Goal: Information Seeking & Learning: Compare options

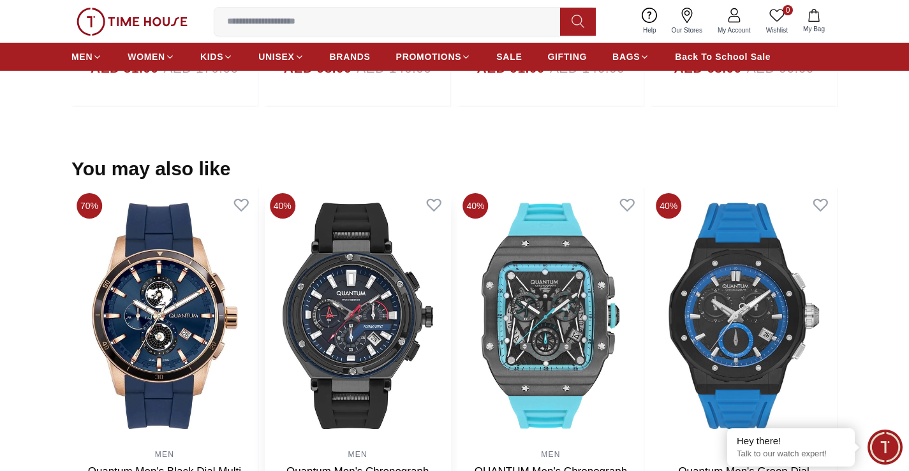
scroll to position [1262, 0]
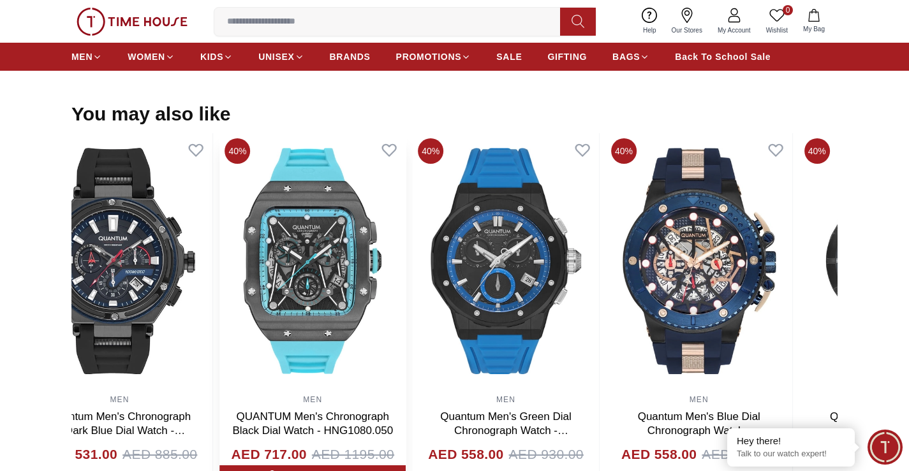
click at [257, 270] on img at bounding box center [312, 260] width 186 height 255
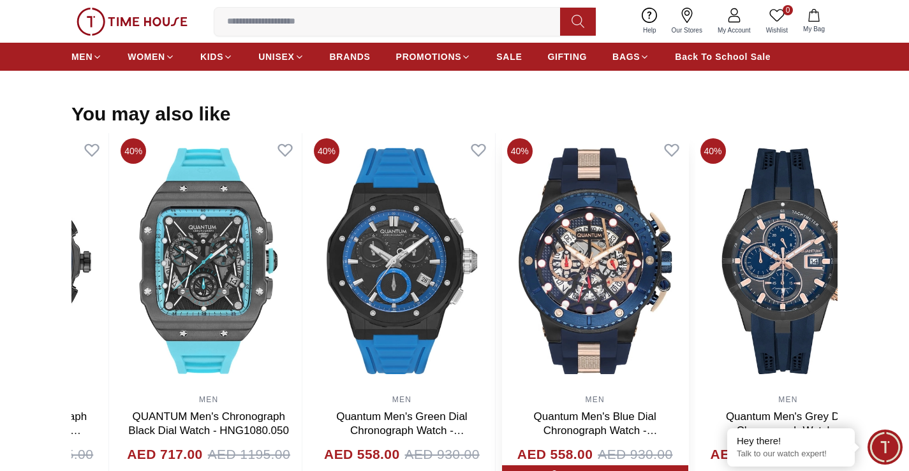
click at [502, 338] on img at bounding box center [595, 260] width 186 height 255
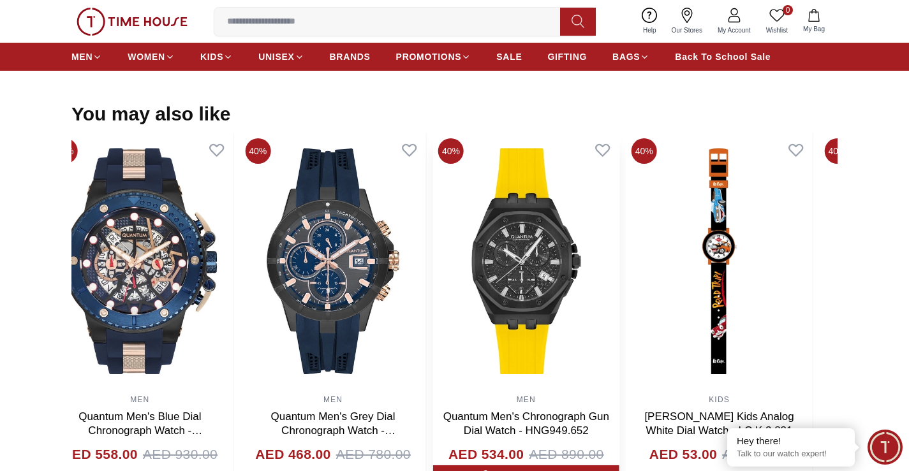
click at [59, 318] on section "You may also like 40% MEN Quantum Men's Black Dial Multi Function Watch - ADG67…" at bounding box center [454, 298] width 909 height 391
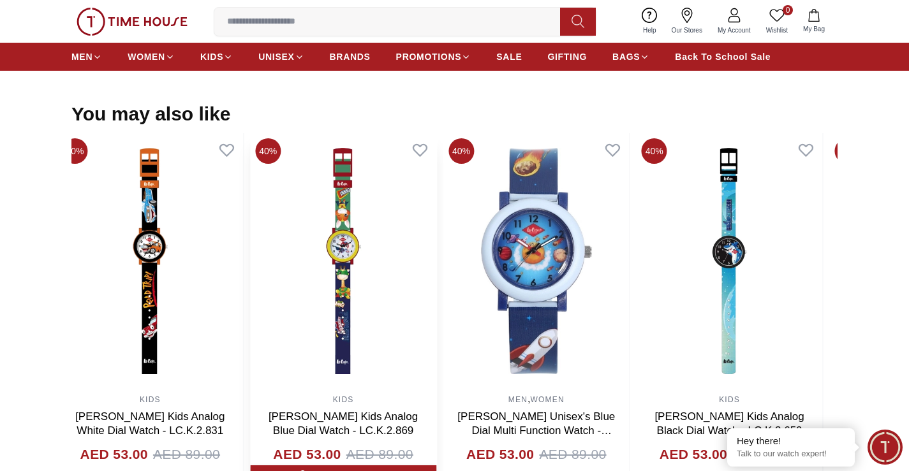
click at [0, 260] on section "You may also like 40% MEN Quantum Men's Black Dial Multi Function Watch - ADG67…" at bounding box center [454, 298] width 909 height 391
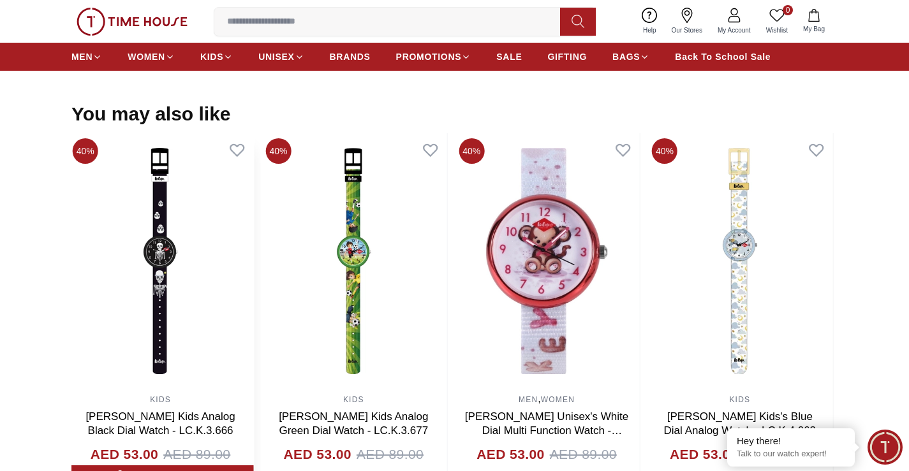
click at [21, 216] on section "You may also like 40% MEN Quantum Men's Black Dial Multi Function Watch - ADG67…" at bounding box center [454, 298] width 909 height 391
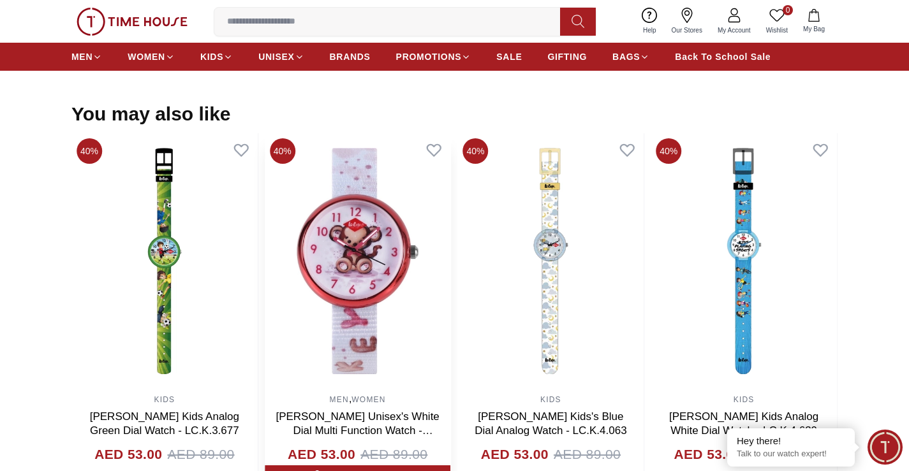
click at [0, 207] on section "You may also like 40% MEN Quantum Men's Black Dial Multi Function Watch - ADG67…" at bounding box center [454, 298] width 909 height 391
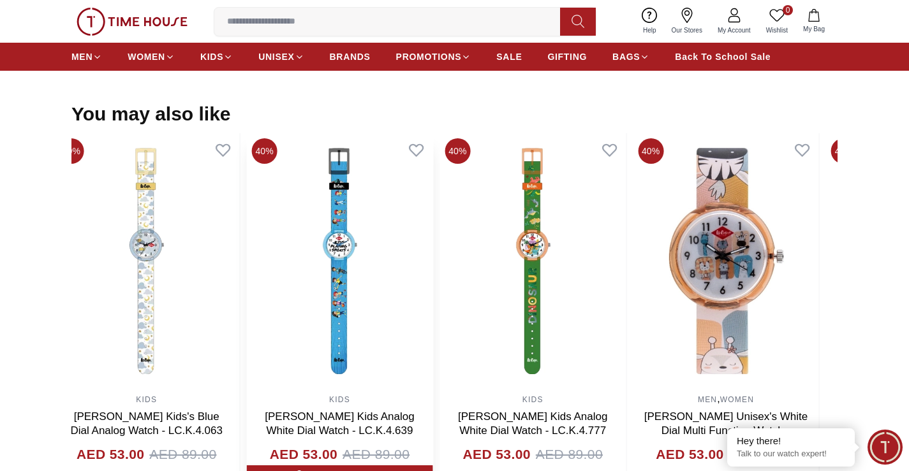
click at [0, 165] on section "You may also like 40% MEN Quantum Men's Black Dial Multi Function Watch - ADG67…" at bounding box center [454, 298] width 909 height 391
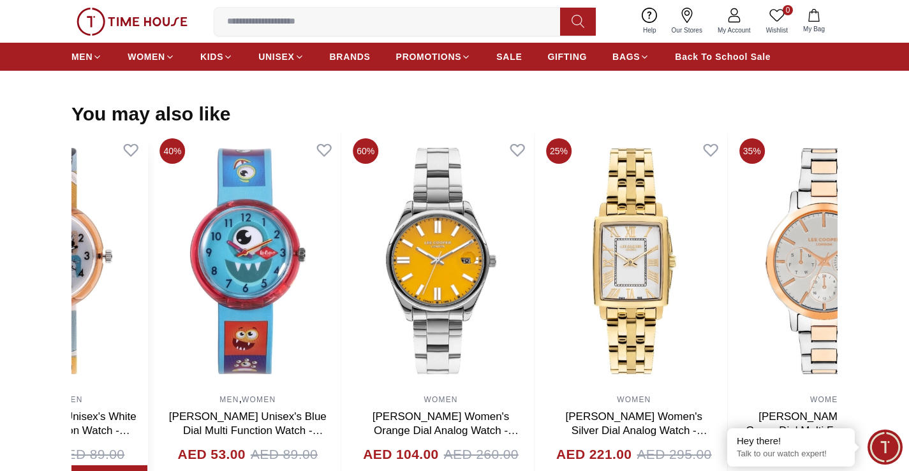
click at [51, 203] on section "You may also like 40% MEN Quantum Men's Black Dial Multi Function Watch - ADG67…" at bounding box center [454, 298] width 909 height 391
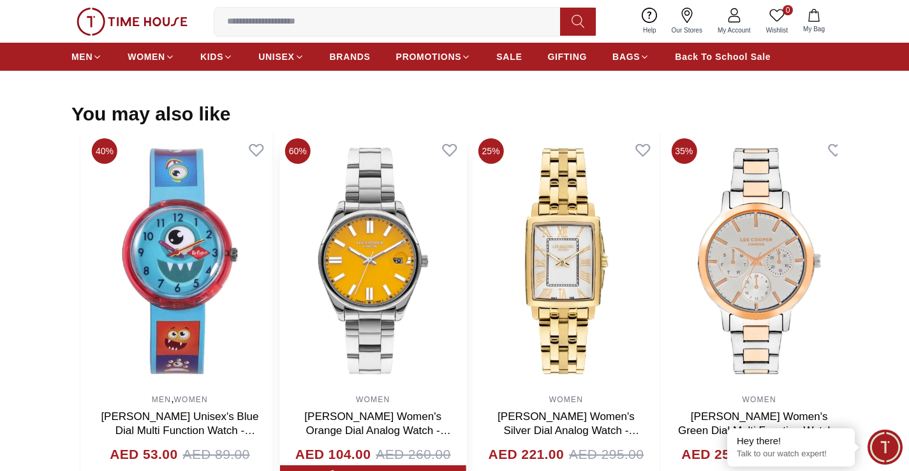
click at [280, 237] on img at bounding box center [373, 260] width 186 height 255
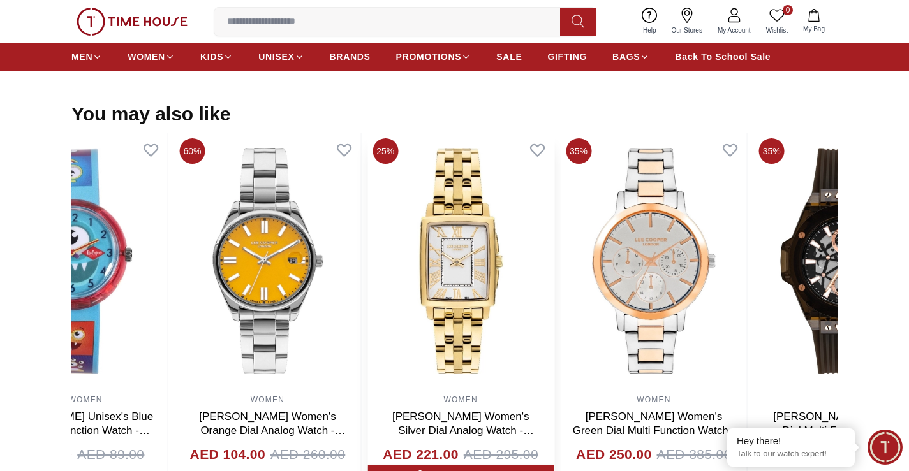
click at [382, 264] on img at bounding box center [460, 260] width 186 height 255
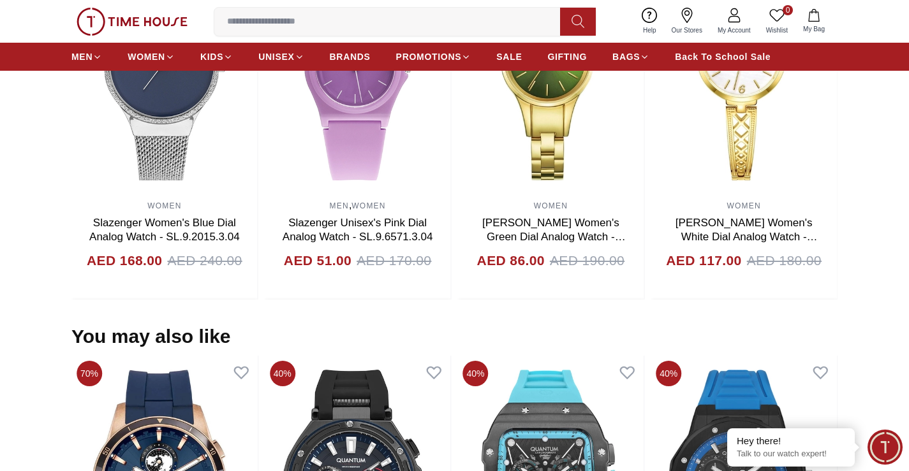
scroll to position [893, 0]
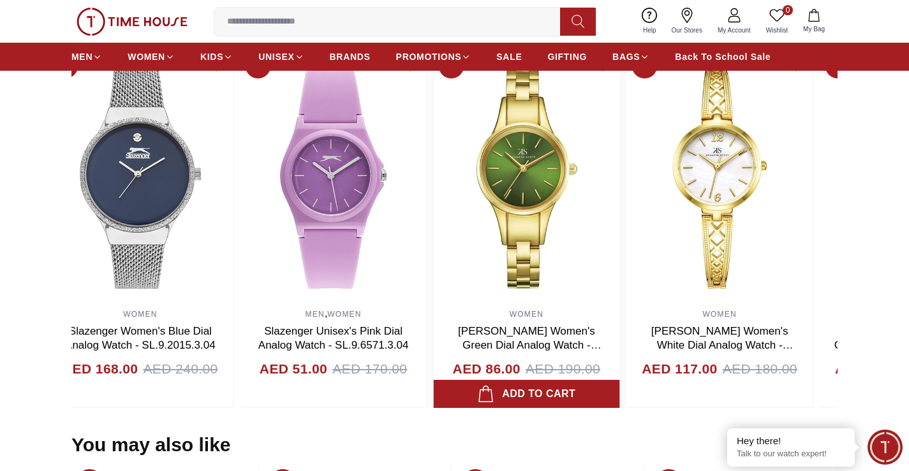
click at [434, 223] on img at bounding box center [527, 175] width 186 height 255
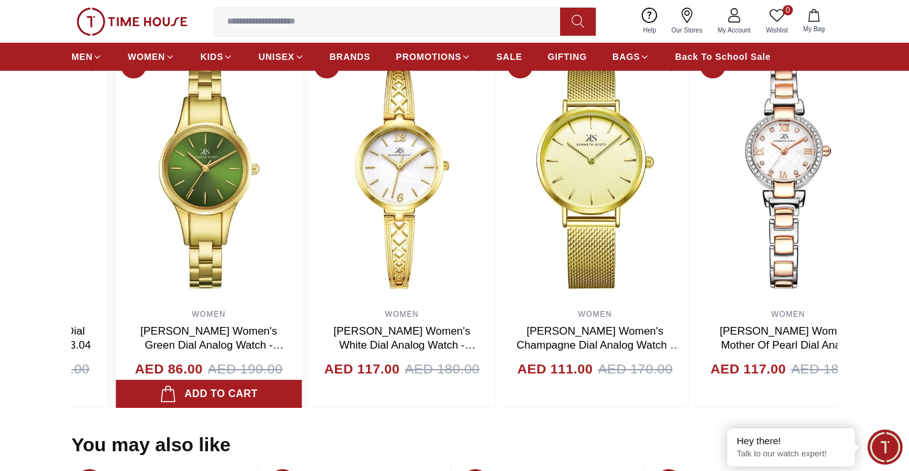
click at [59, 195] on section "Related Products View All 60% WOMEN [PERSON_NAME] Women's Orange Dial Analog Wa…" at bounding box center [454, 212] width 909 height 391
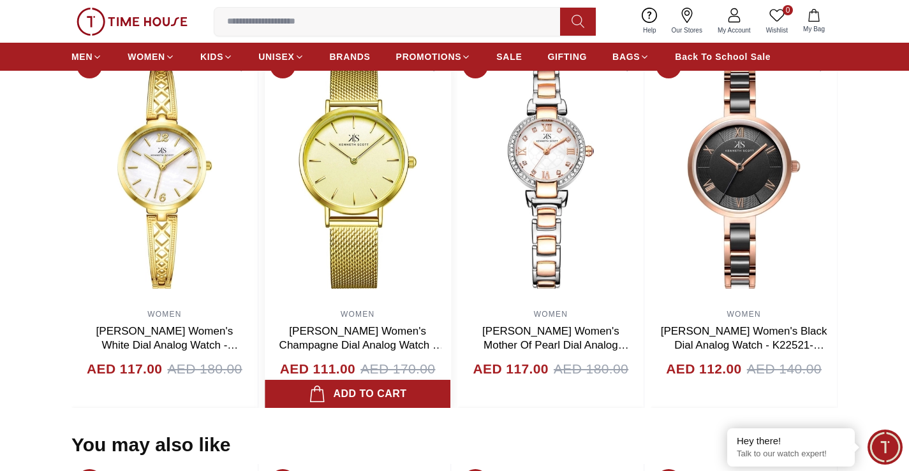
scroll to position [829, 0]
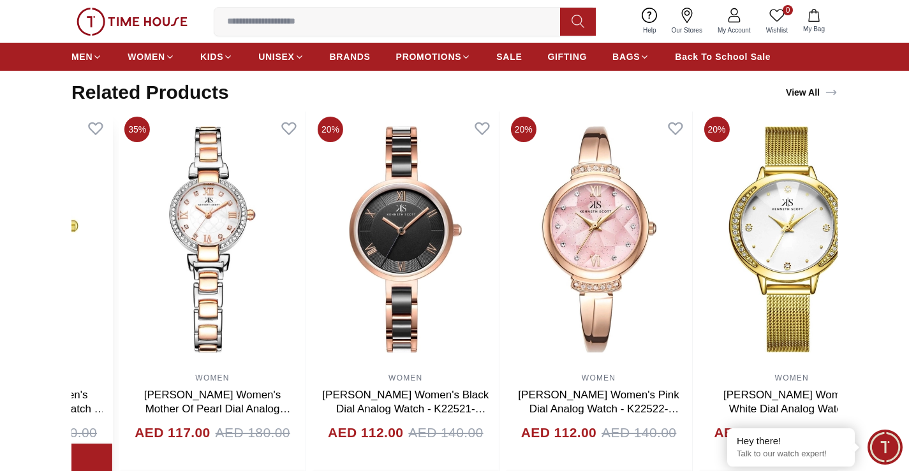
click at [71, 245] on img at bounding box center [19, 239] width 186 height 255
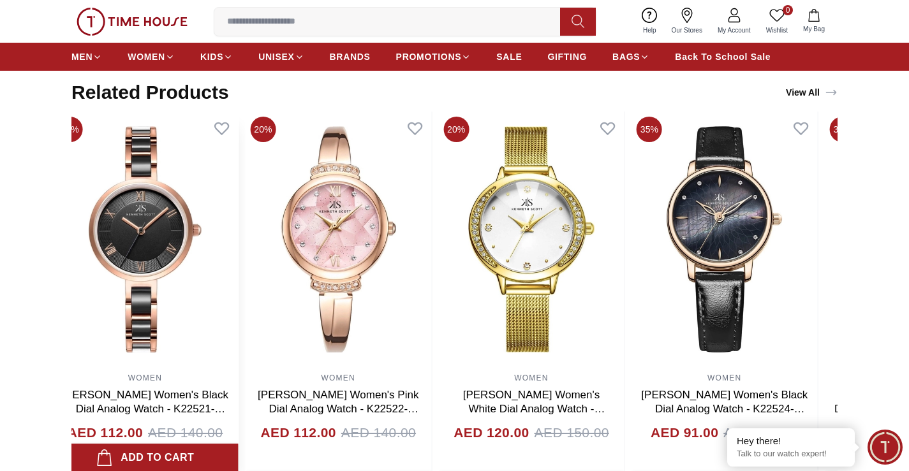
click at [89, 210] on img at bounding box center [145, 239] width 186 height 255
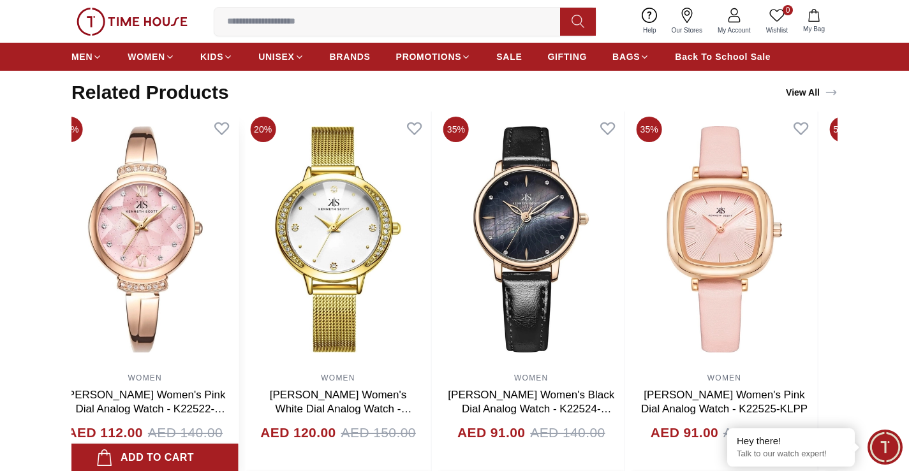
click at [0, 188] on section "Related Products View All 60% WOMEN [PERSON_NAME] Women's Orange Dial Analog Wa…" at bounding box center [454, 276] width 909 height 391
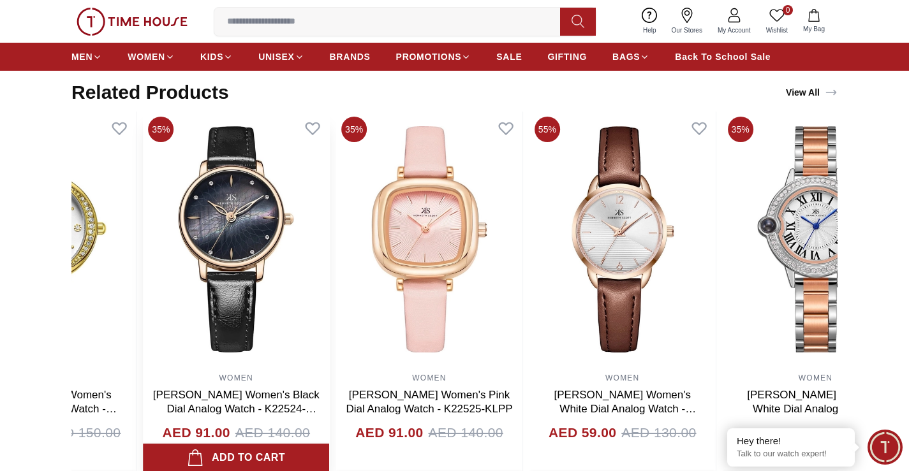
click at [0, 210] on section "Related Products View All 60% WOMEN [PERSON_NAME] Women's Orange Dial Analog Wa…" at bounding box center [454, 276] width 909 height 391
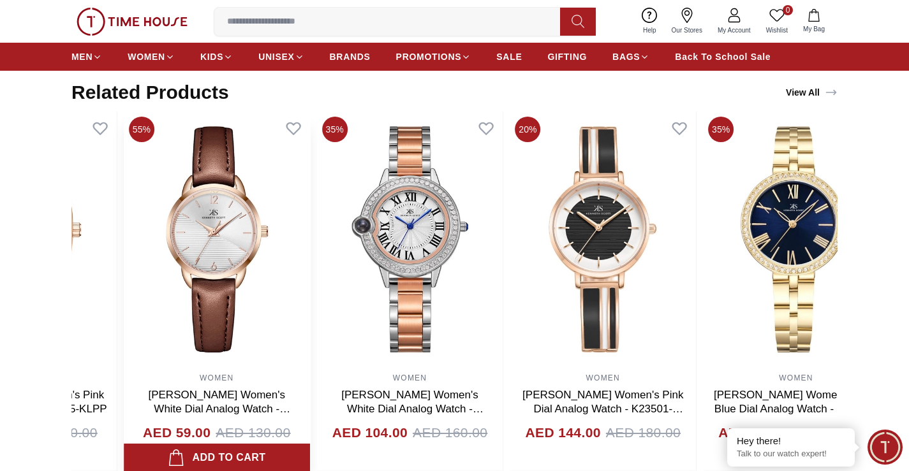
click at [124, 202] on img at bounding box center [217, 239] width 186 height 255
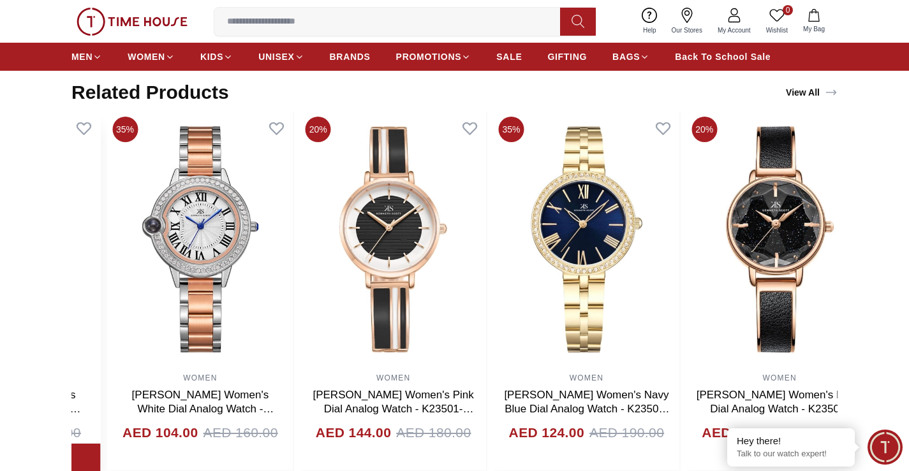
click at [73, 196] on img at bounding box center [7, 239] width 186 height 255
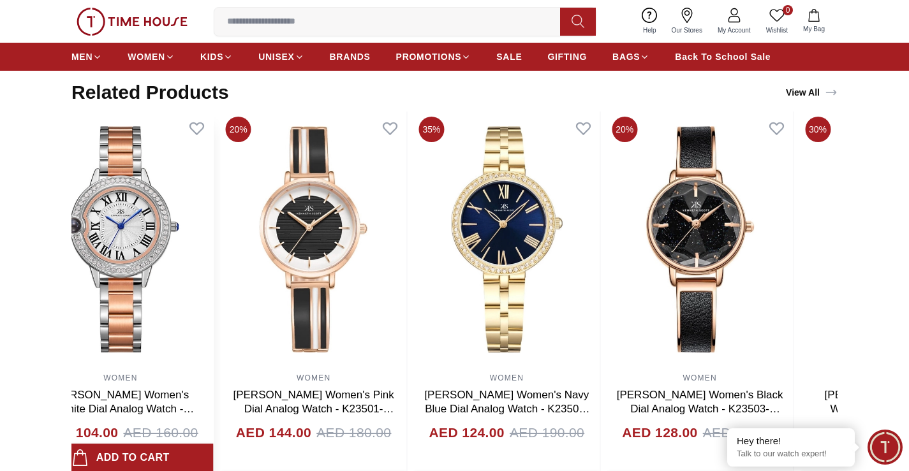
click at [64, 208] on section "Related Products View All 60% WOMEN [PERSON_NAME] Women's Orange Dial Analog Wa…" at bounding box center [454, 276] width 909 height 391
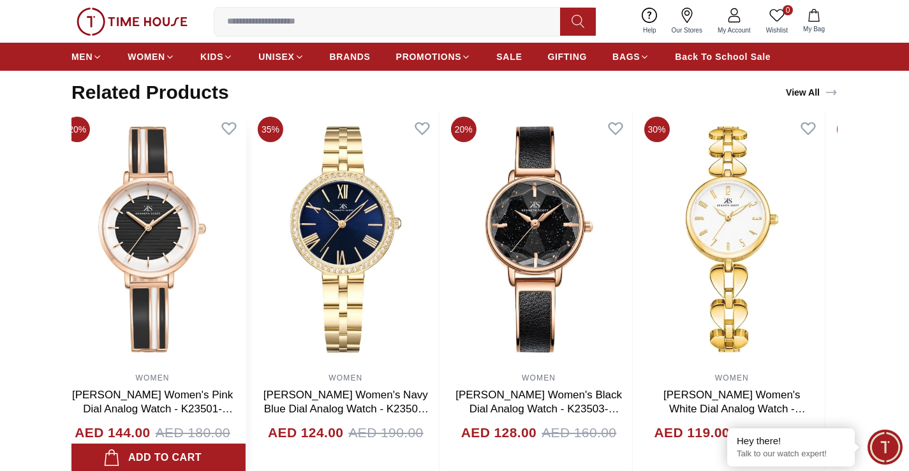
click at [26, 163] on section "Related Products View All 60% WOMEN [PERSON_NAME] Women's Orange Dial Analog Wa…" at bounding box center [454, 276] width 909 height 391
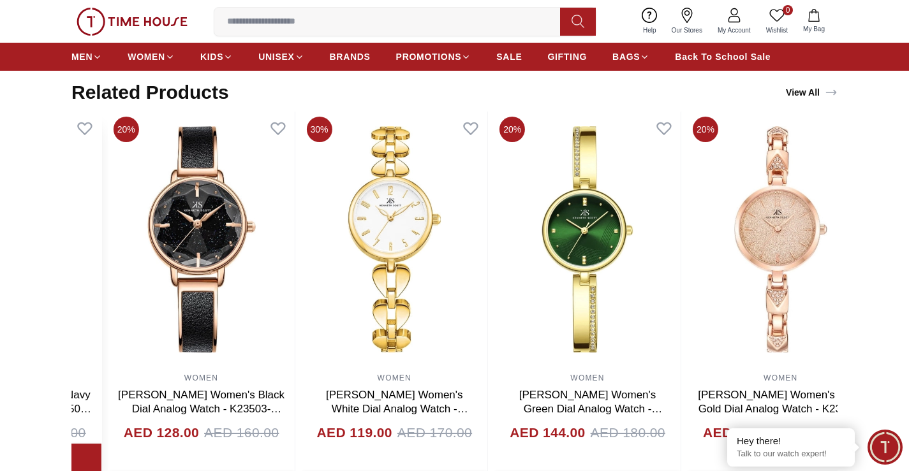
click at [0, 148] on section "Related Products View All 60% WOMEN [PERSON_NAME] Women's Orange Dial Analog Wa…" at bounding box center [454, 276] width 909 height 391
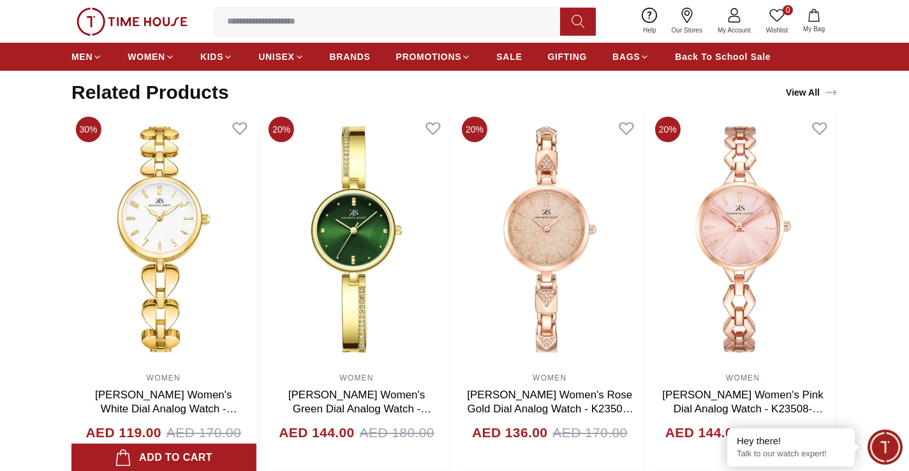
click at [124, 206] on img at bounding box center [163, 239] width 186 height 255
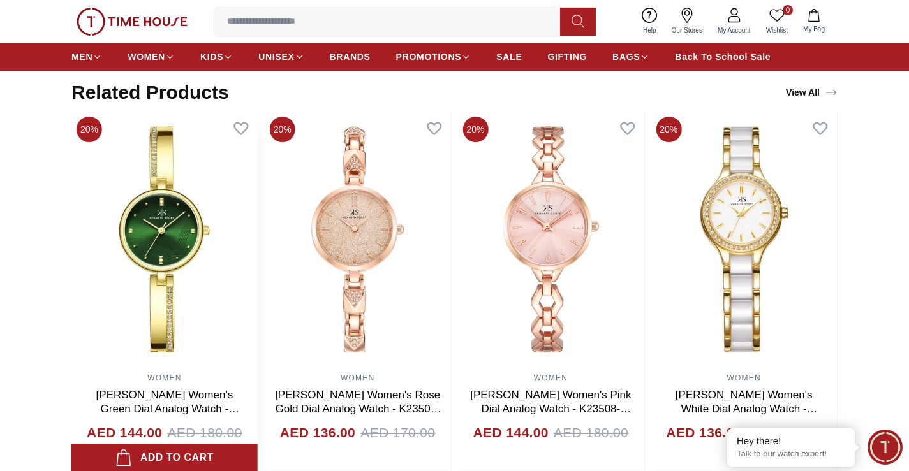
click at [10, 147] on section "Related Products View All 60% WOMEN [PERSON_NAME] Women's Orange Dial Analog Wa…" at bounding box center [454, 276] width 909 height 391
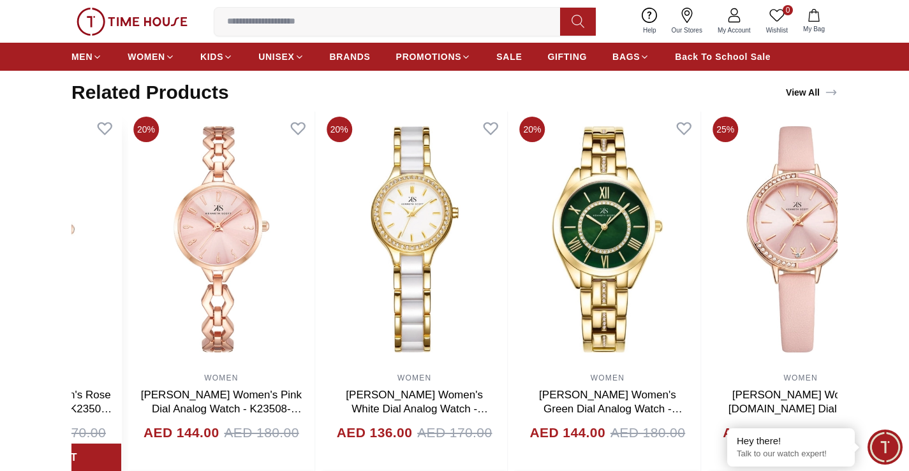
click at [0, 166] on section "Related Products View All 60% WOMEN [PERSON_NAME] Women's Orange Dial Analog Wa…" at bounding box center [454, 276] width 909 height 391
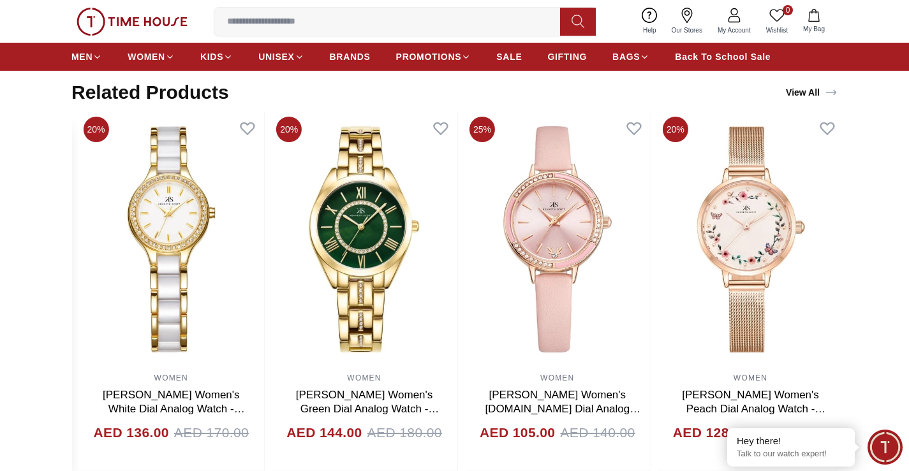
click at [0, 198] on section "Related Products View All 60% WOMEN [PERSON_NAME] Women's Orange Dial Analog Wa…" at bounding box center [454, 276] width 909 height 391
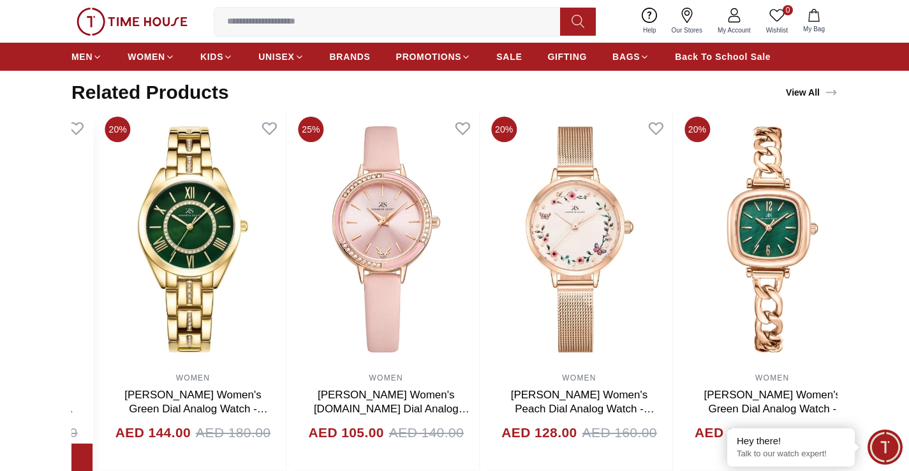
click at [0, 195] on section "Related Products View All 60% WOMEN [PERSON_NAME] Women's Orange Dial Analog Wa…" at bounding box center [454, 276] width 909 height 391
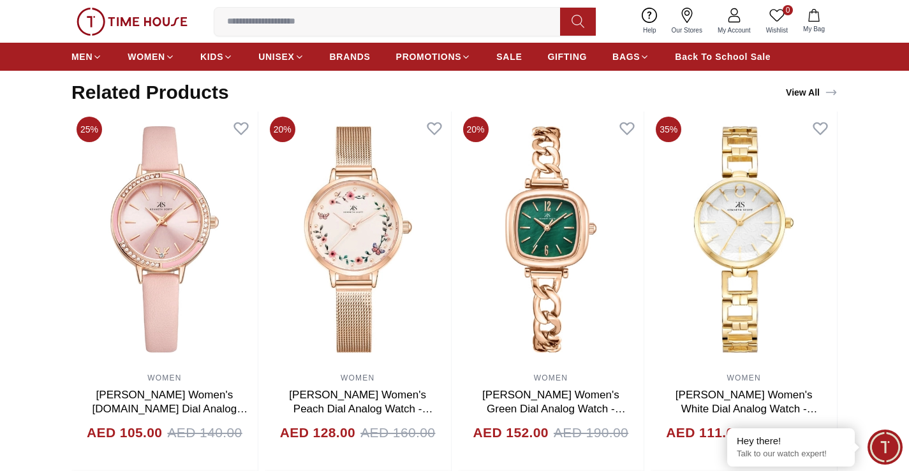
click at [0, 209] on section "Related Products View All 60% WOMEN [PERSON_NAME] Women's Orange Dial Analog Wa…" at bounding box center [454, 276] width 909 height 391
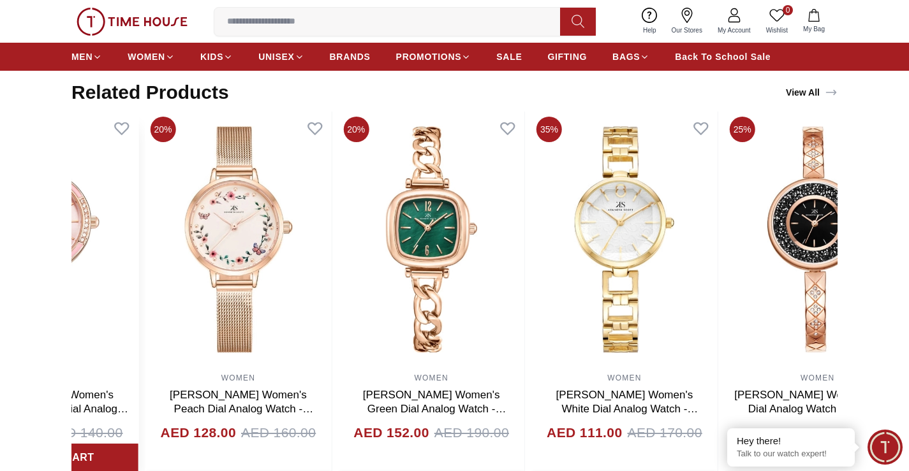
click at [134, 219] on img at bounding box center [45, 239] width 186 height 255
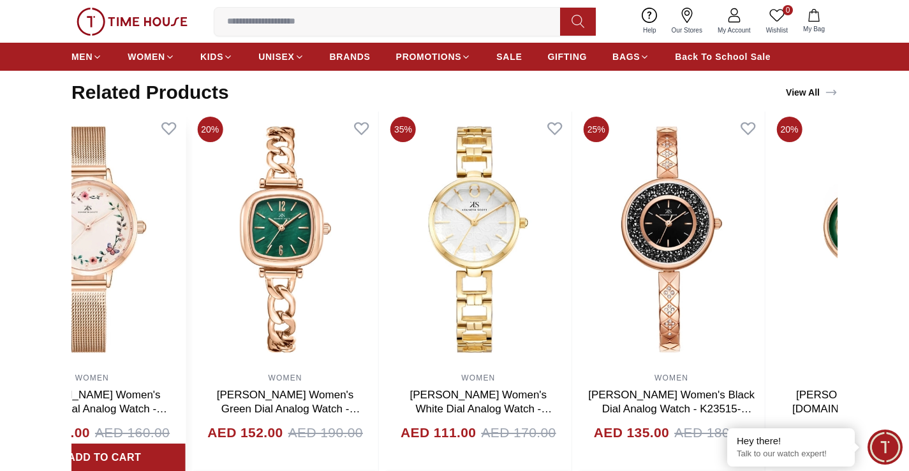
click at [73, 203] on img at bounding box center [92, 239] width 186 height 255
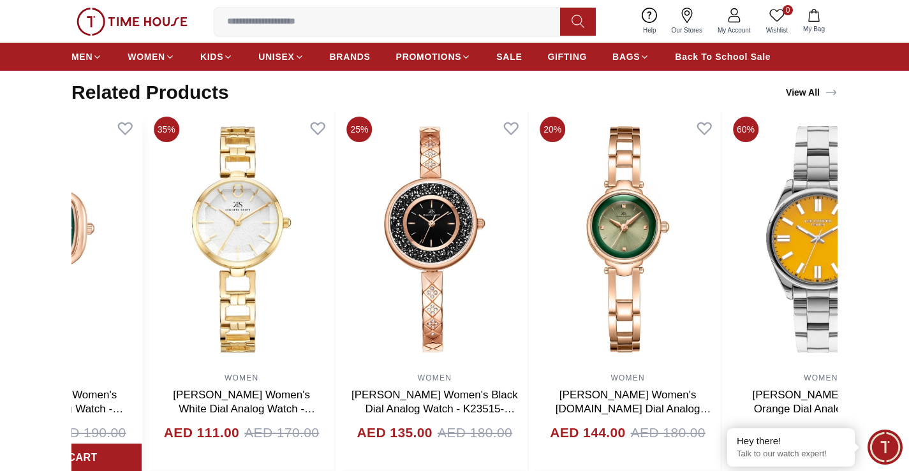
click at [61, 213] on section "Related Products View All 25% WOMEN [PERSON_NAME] Women's Silver Dial Analog Wa…" at bounding box center [454, 276] width 909 height 391
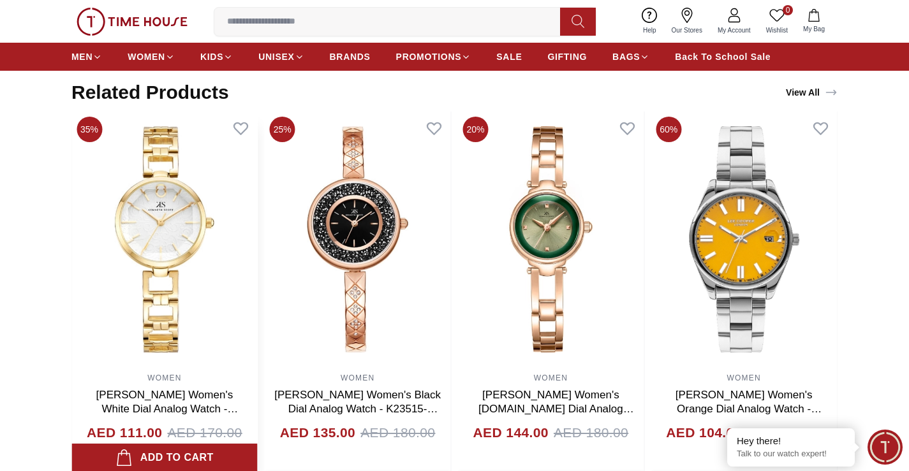
click at [62, 218] on section "Related Products View All 25% WOMEN [PERSON_NAME] Women's Silver Dial Analog Wa…" at bounding box center [454, 276] width 909 height 391
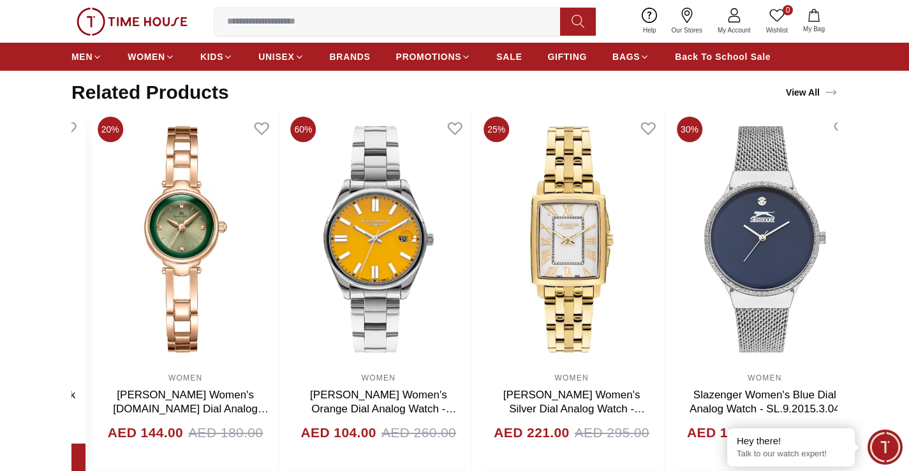
click at [0, 195] on section "Related Products View All 70% MEN , WOMEN Slazenger Unisex's Pink Dial Analog W…" at bounding box center [454, 276] width 909 height 391
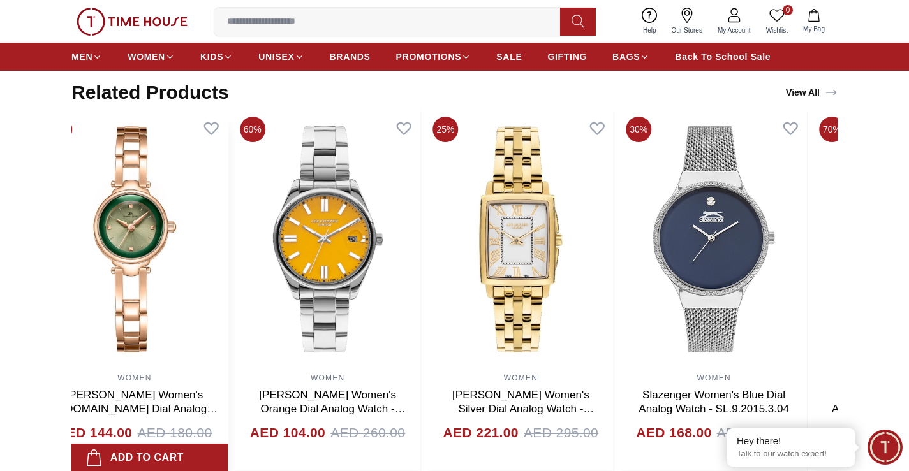
click at [0, 217] on section "Related Products View All 55% WOMEN [PERSON_NAME] Women's Green Dial Analog Wat…" at bounding box center [454, 276] width 909 height 391
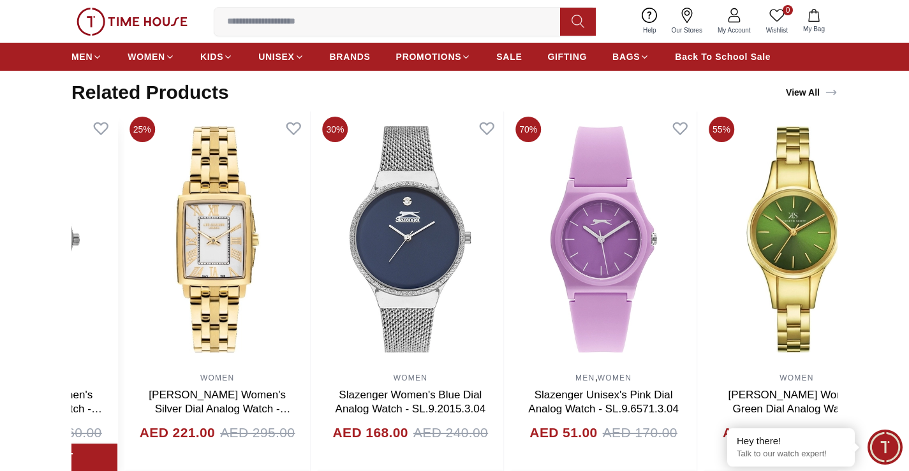
click at [80, 203] on img at bounding box center [24, 239] width 186 height 255
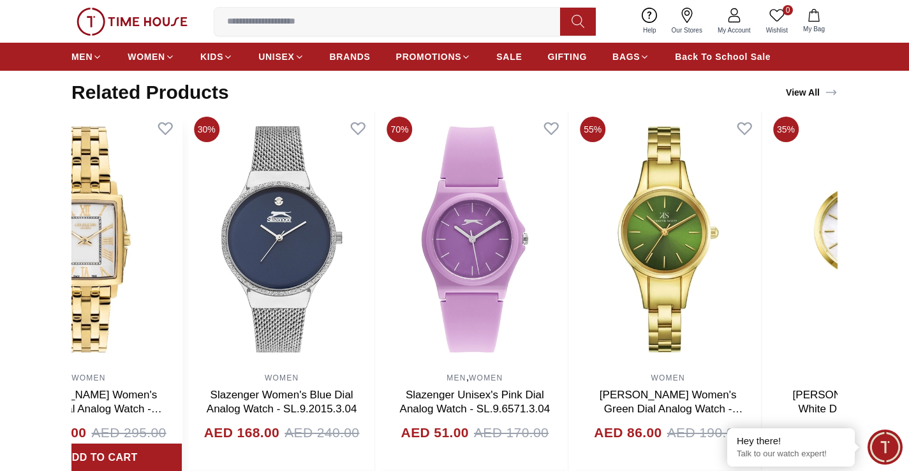
click at [0, 190] on section "Related Products View All 35% WOMEN [PERSON_NAME] Women's Champagne Dial Analog…" at bounding box center [454, 276] width 909 height 391
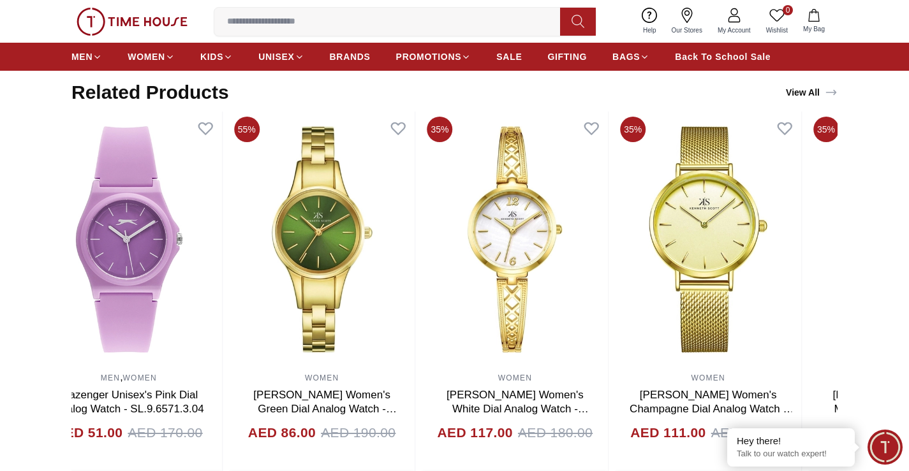
click at [40, 156] on section "Related Products View All 20% WOMEN [PERSON_NAME] Women's Black Dial Analog Wat…" at bounding box center [454, 276] width 909 height 391
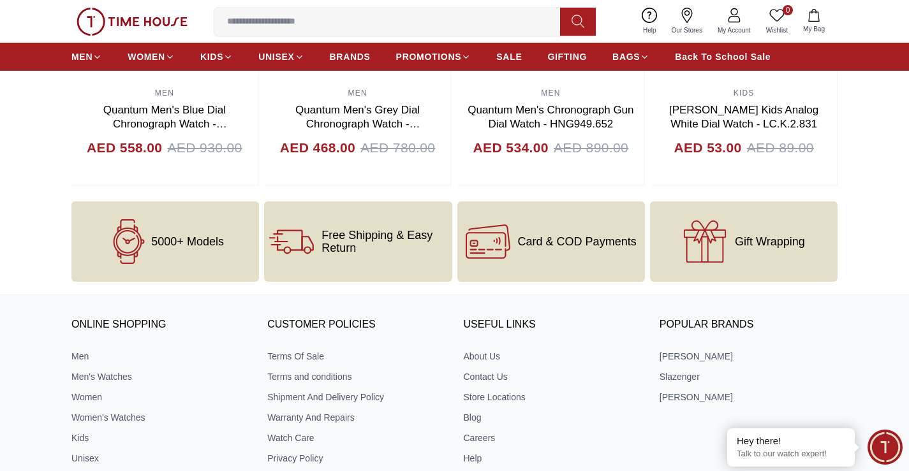
scroll to position [1212, 0]
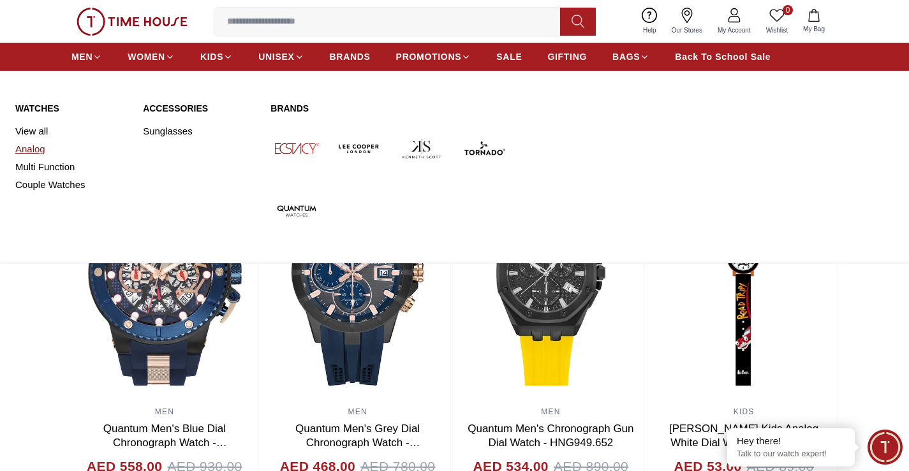
click at [38, 144] on link "Analog" at bounding box center [71, 149] width 112 height 18
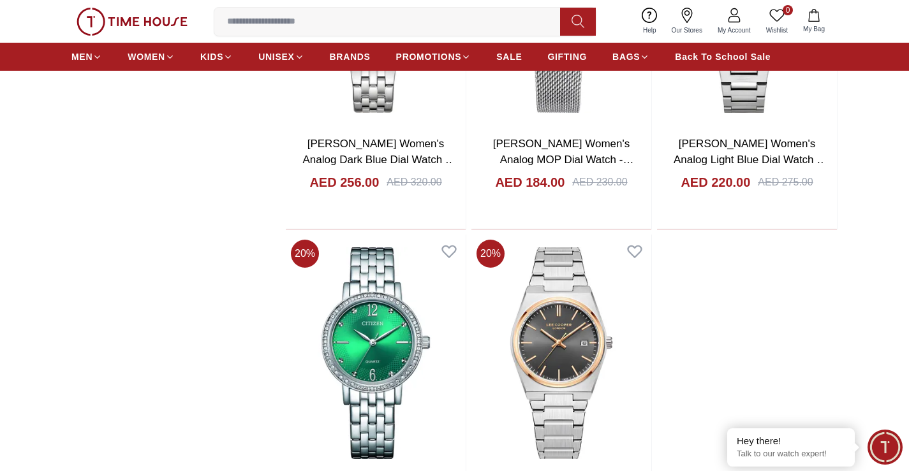
scroll to position [2169, 0]
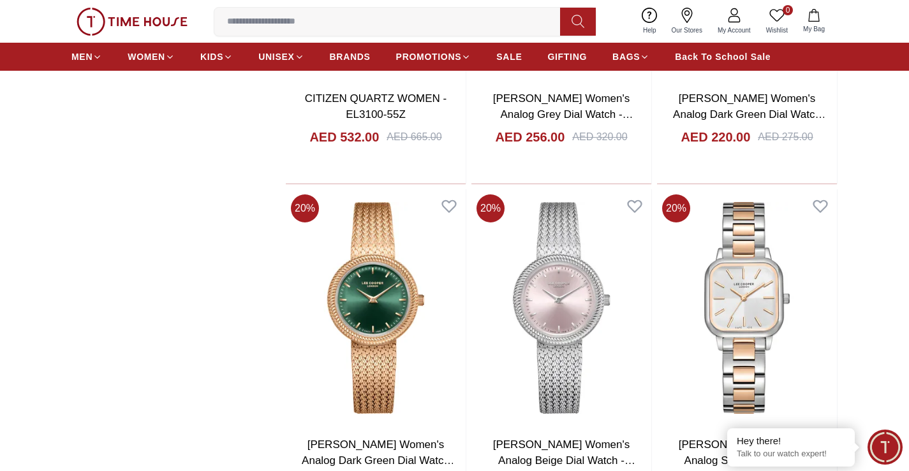
scroll to position [2169, 0]
